Goal: Navigation & Orientation: Find specific page/section

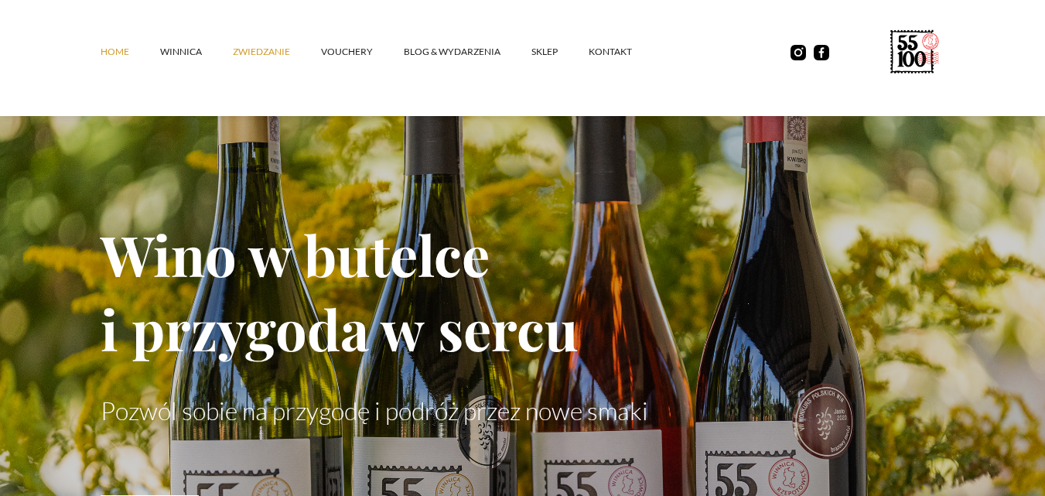
click at [257, 50] on link "ZWIEDZANIE" at bounding box center [277, 52] width 88 height 46
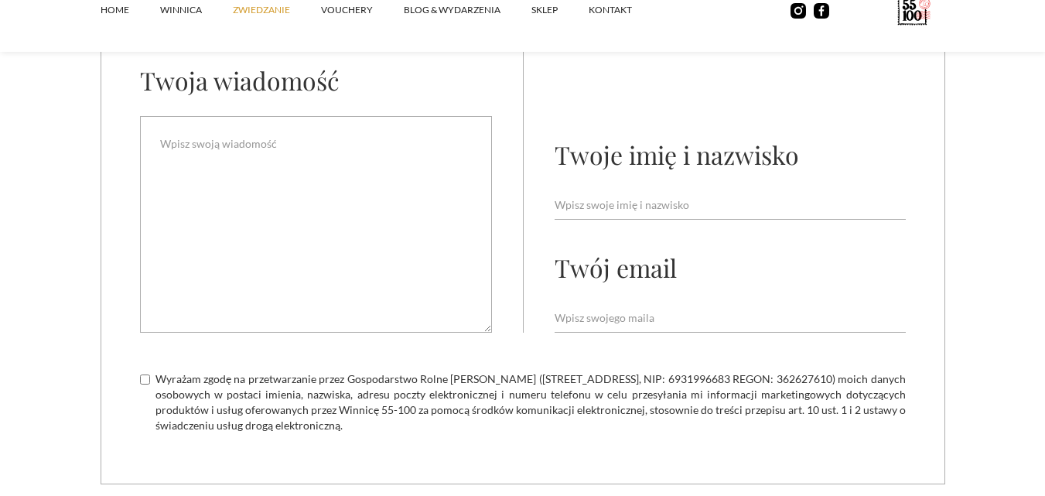
scroll to position [4423, 0]
